Goal: Task Accomplishment & Management: Manage account settings

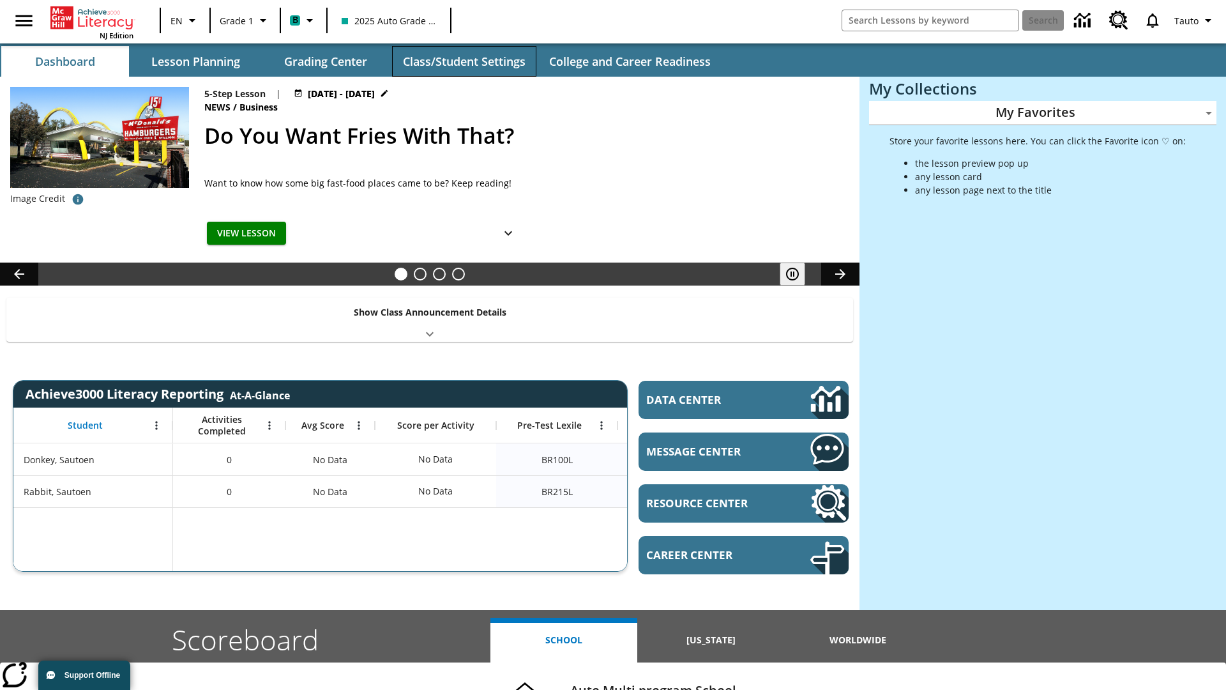
click at [464, 61] on button "Class/Student Settings" at bounding box center [464, 61] width 144 height 31
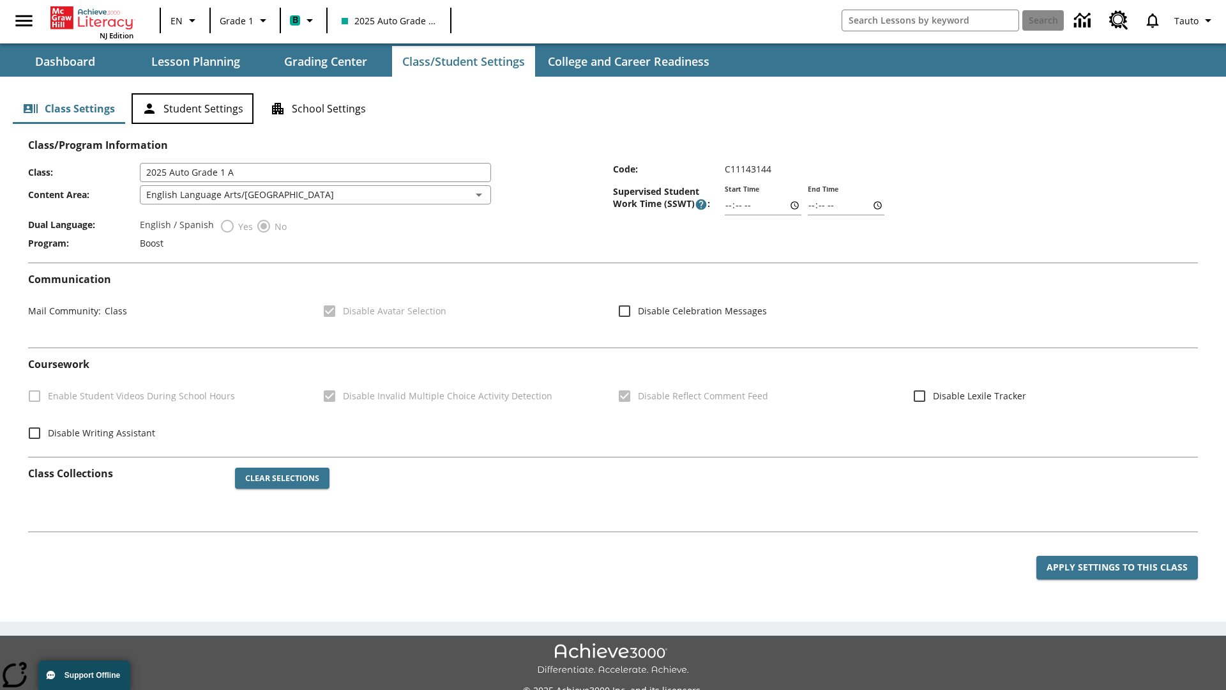
click at [192, 109] on button "Student Settings" at bounding box center [193, 108] width 122 height 31
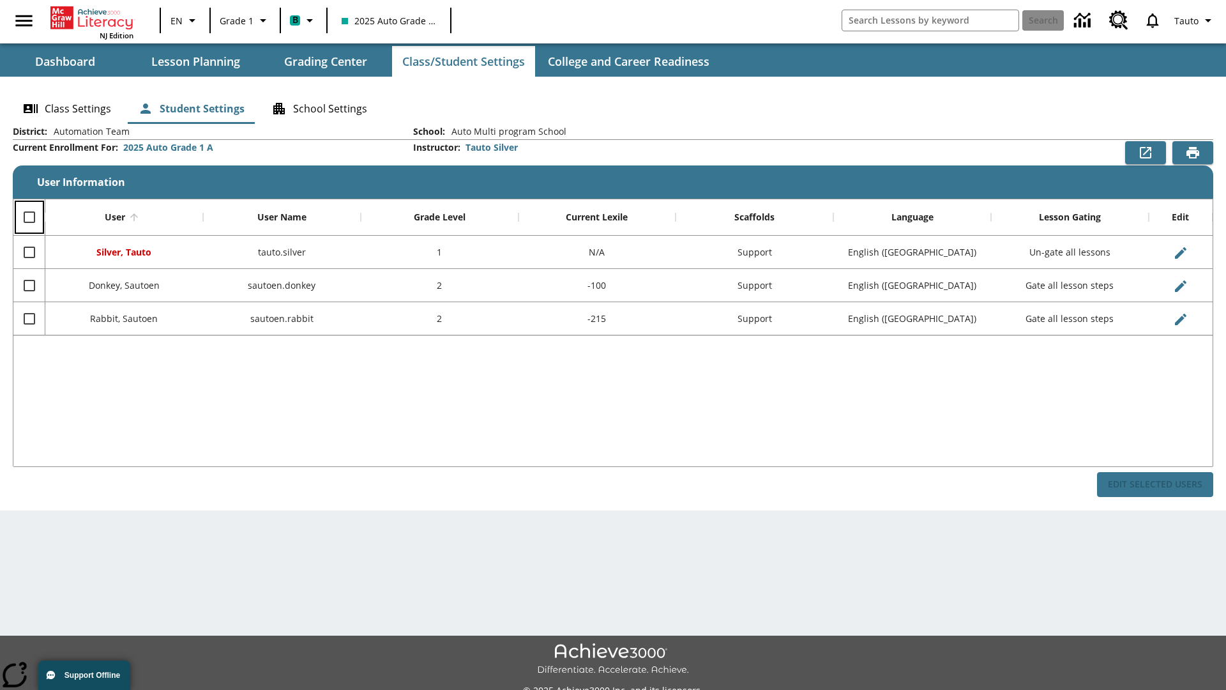
click at [29, 217] on input "Select all rows" at bounding box center [29, 217] width 27 height 27
checkbox input "true"
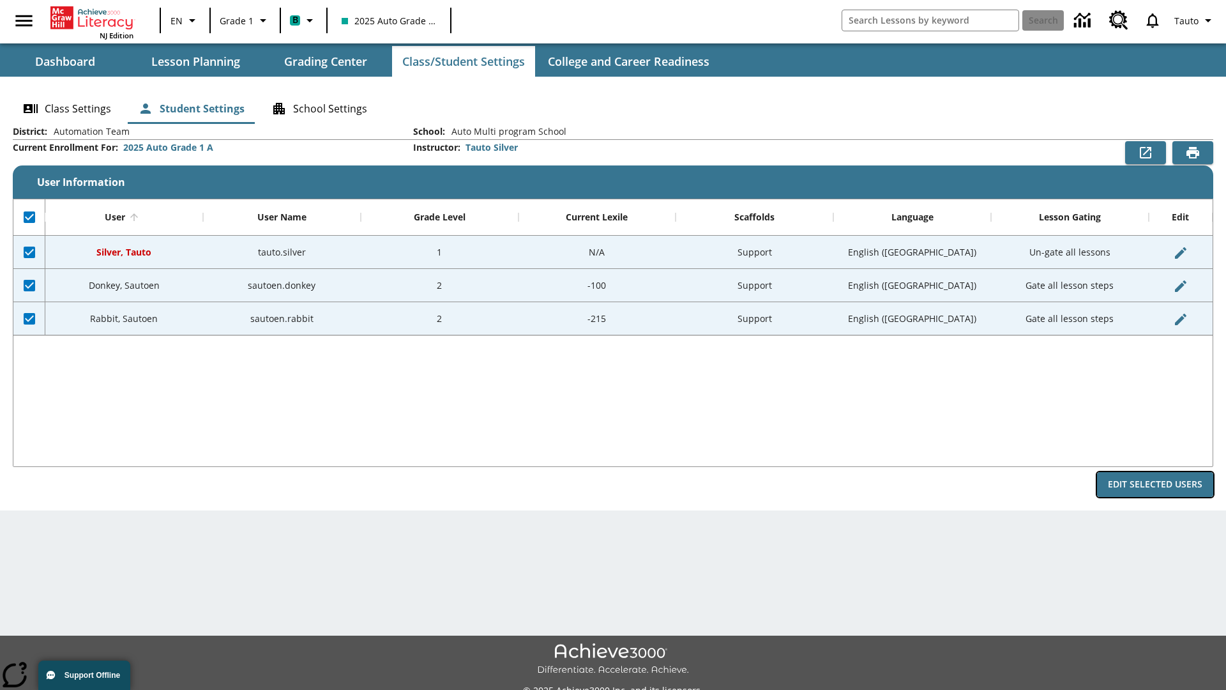
click at [1155, 484] on button "Edit Selected Users" at bounding box center [1155, 484] width 116 height 25
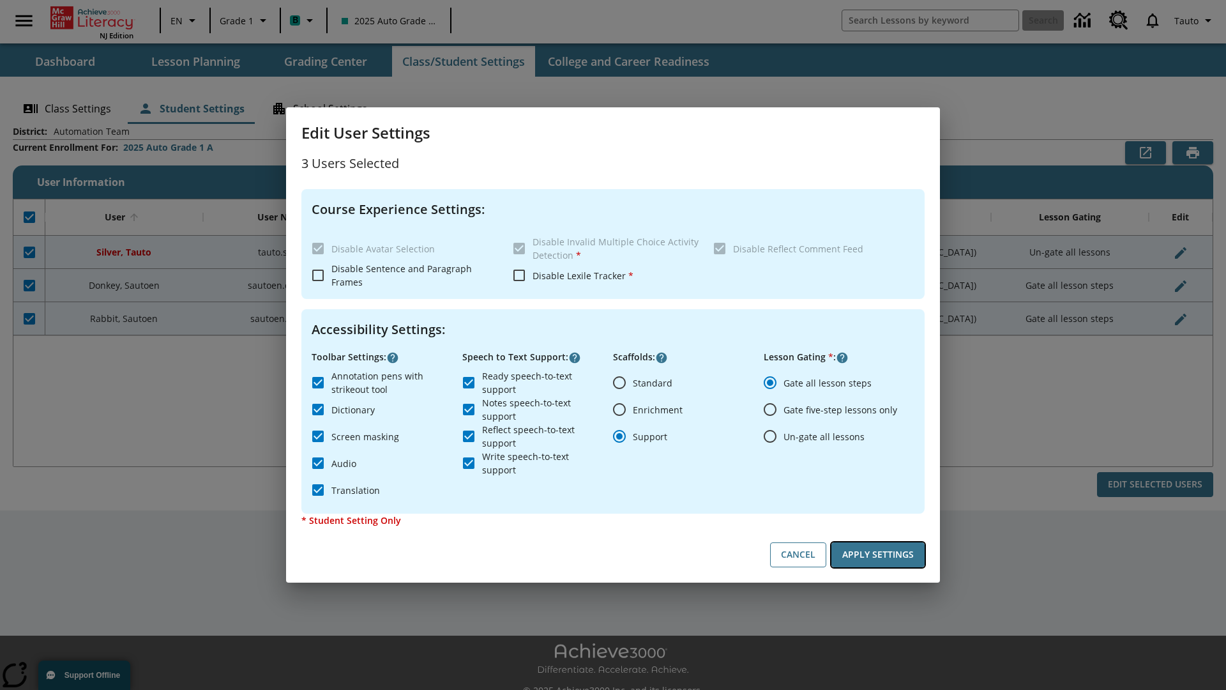
click at [878, 554] on button "Apply Settings" at bounding box center [877, 554] width 93 height 25
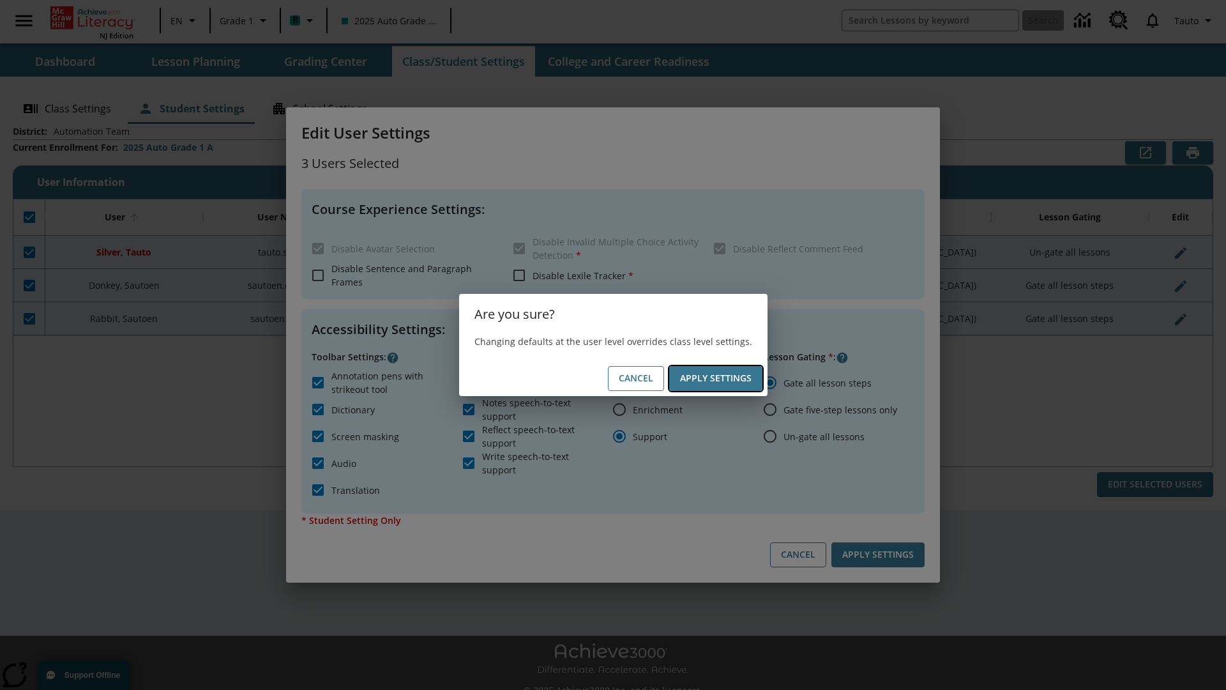
click at [715, 378] on button "Apply Settings" at bounding box center [715, 378] width 93 height 25
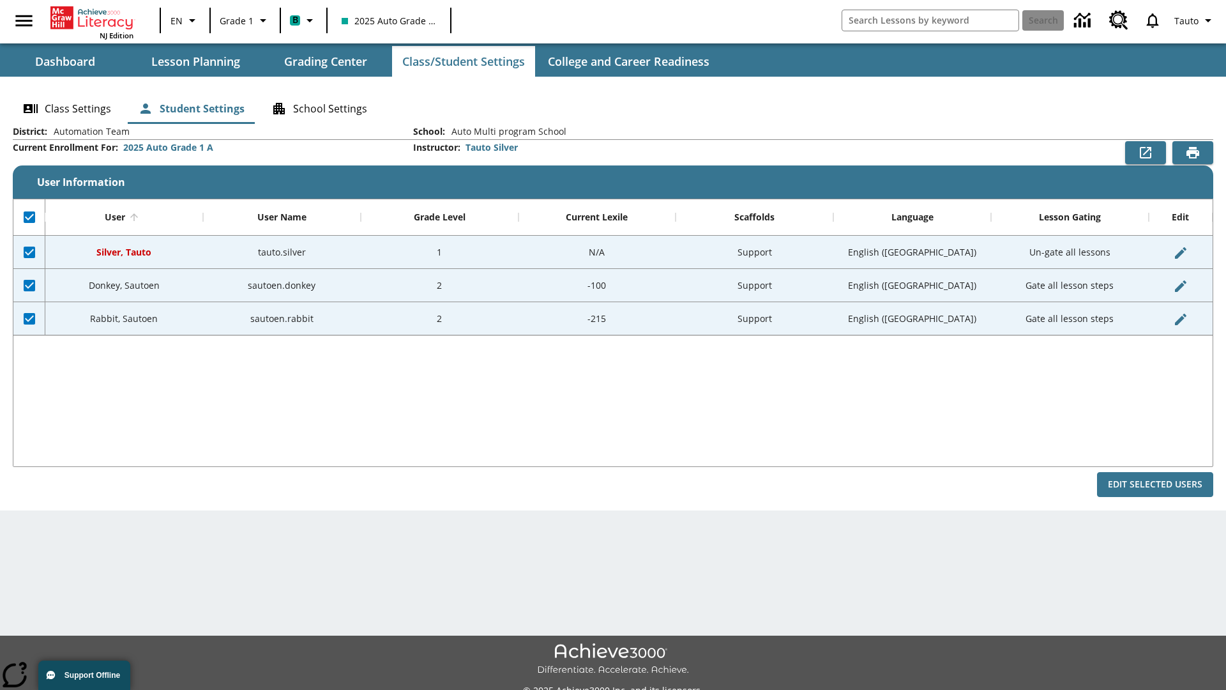
checkbox input "false"
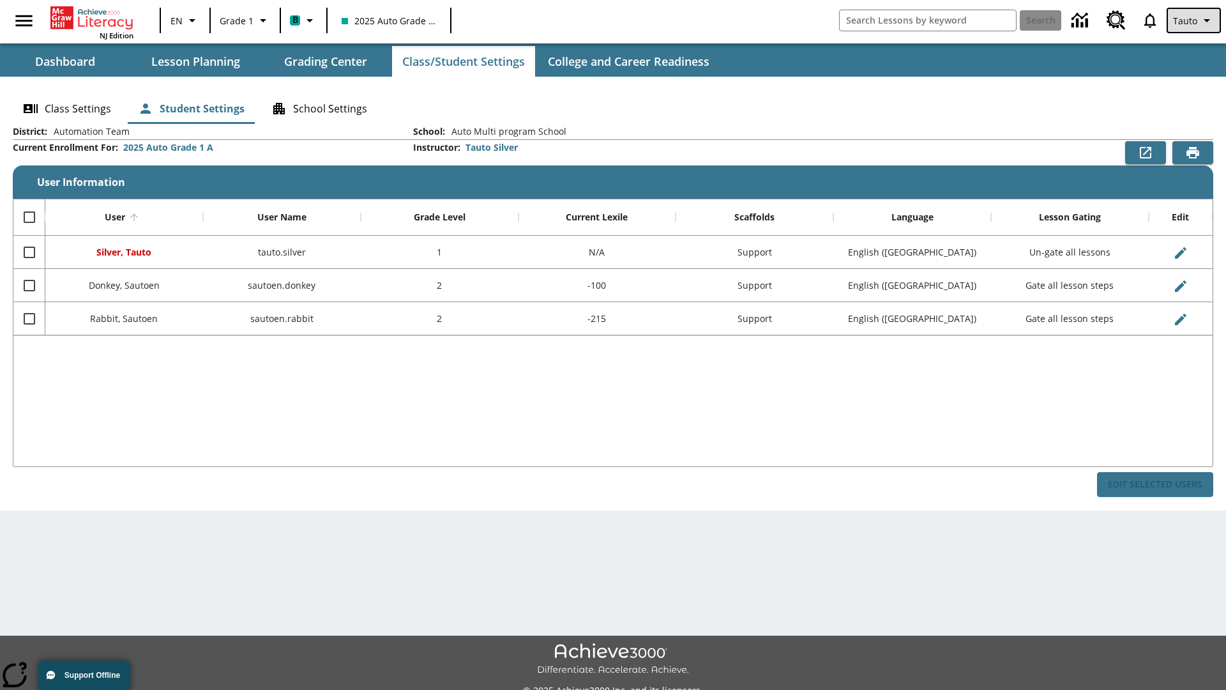
click at [1195, 20] on span "Tauto" at bounding box center [1185, 20] width 24 height 13
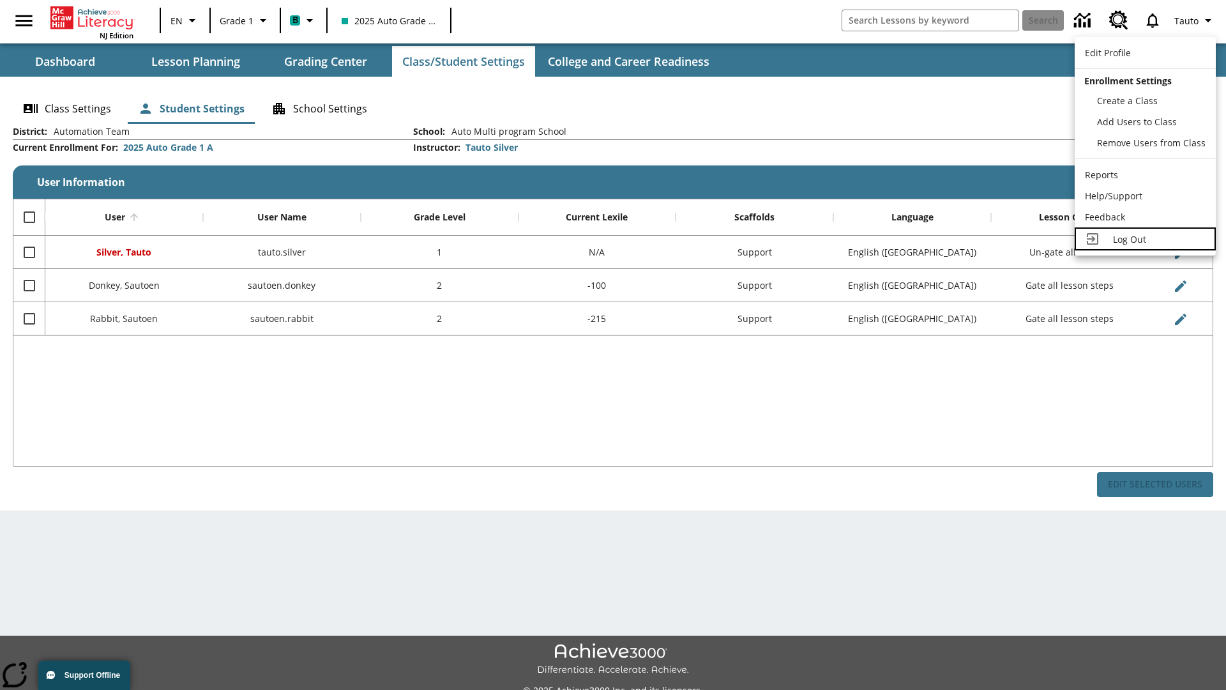
click at [1145, 239] on span "Log Out" at bounding box center [1129, 239] width 33 height 12
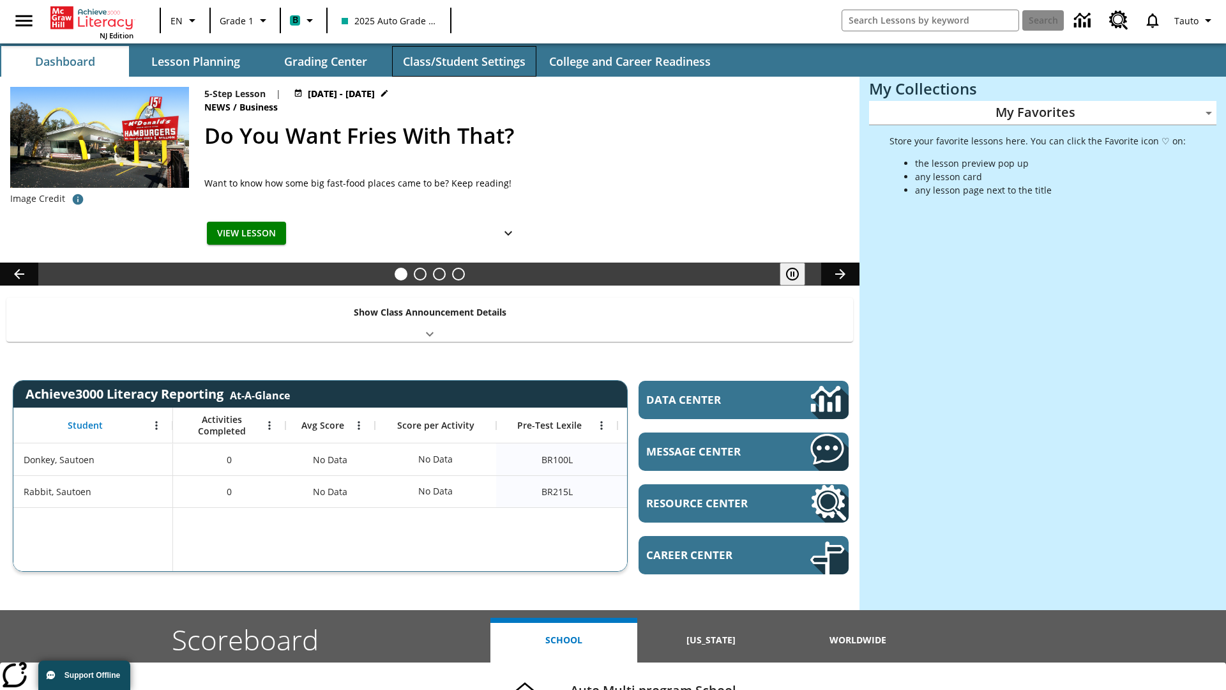
click at [464, 61] on button "Class/Student Settings" at bounding box center [464, 61] width 144 height 31
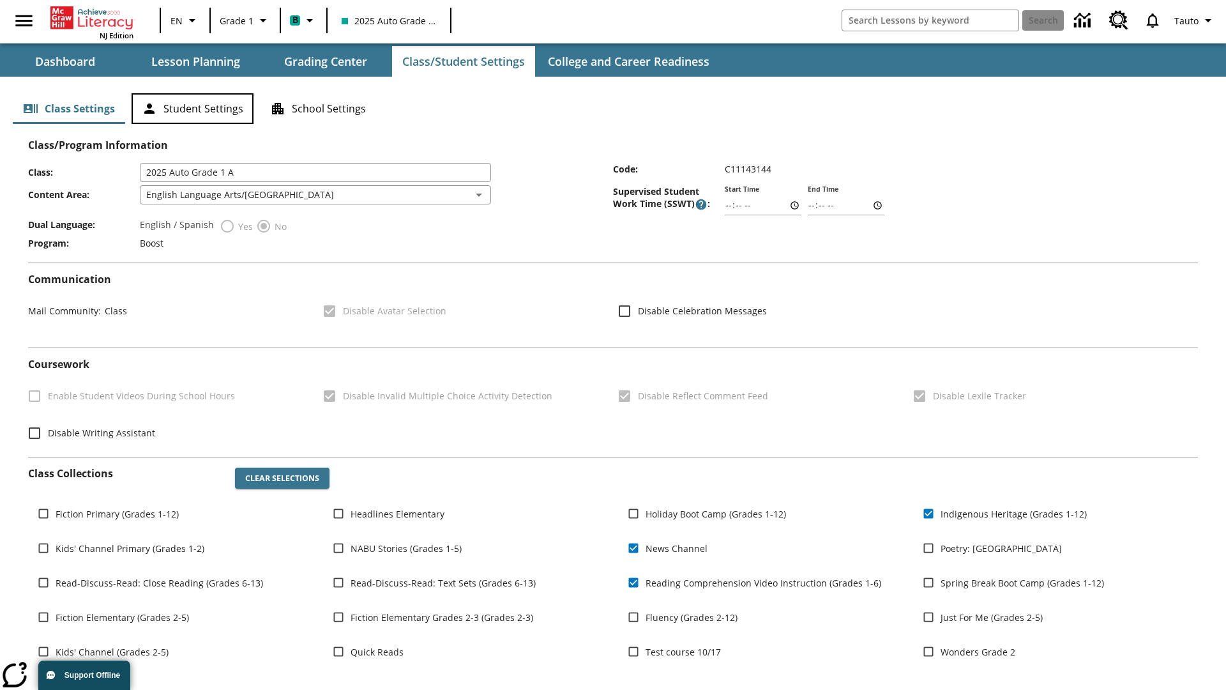
click at [192, 109] on button "Student Settings" at bounding box center [193, 108] width 122 height 31
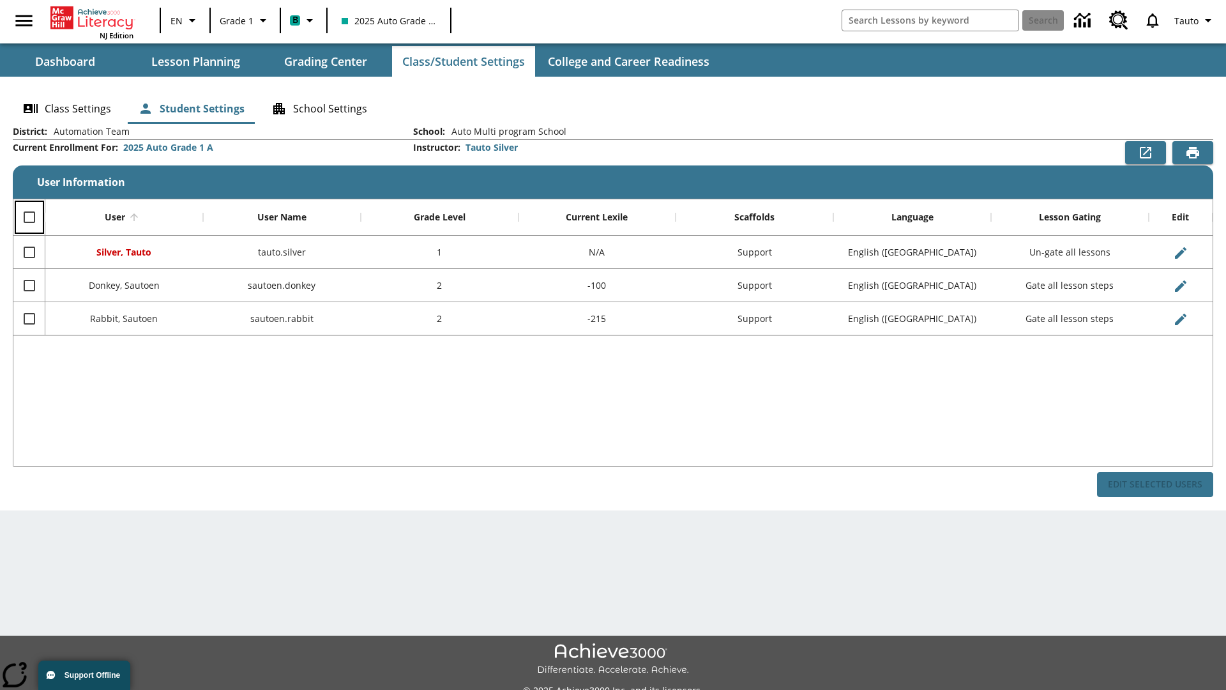
click at [29, 217] on input "Select all rows" at bounding box center [29, 217] width 27 height 27
checkbox input "true"
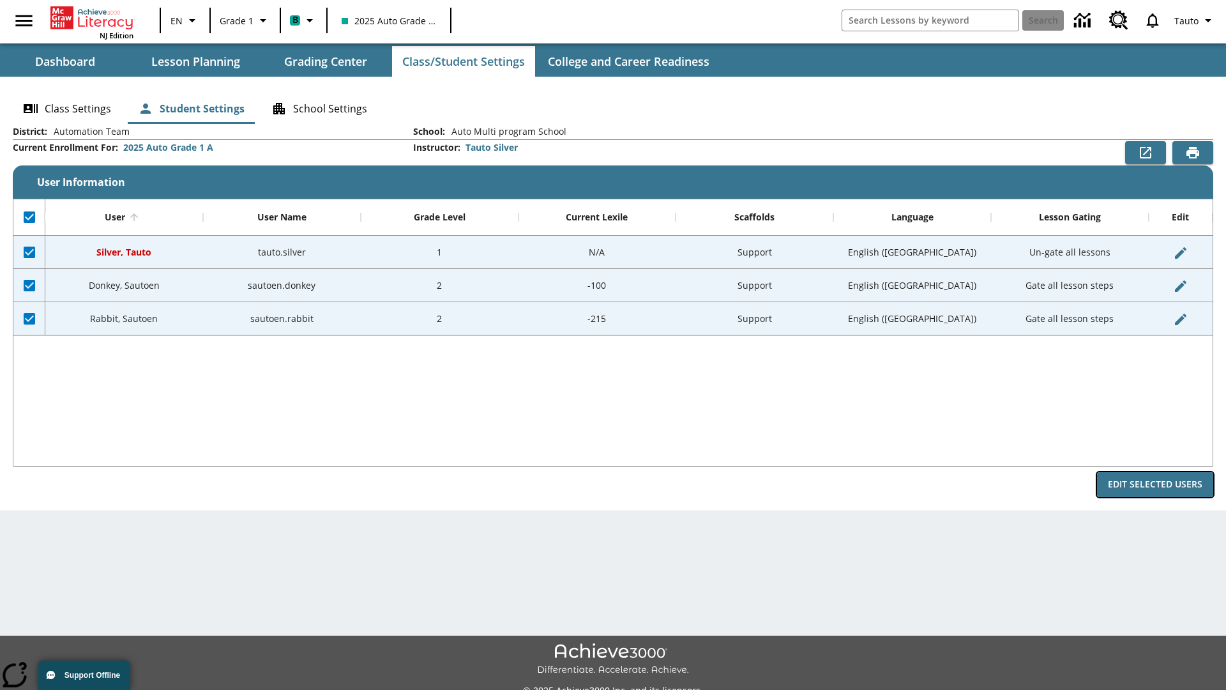
click at [1155, 484] on button "Edit Selected Users" at bounding box center [1155, 484] width 116 height 25
